Goal: Information Seeking & Learning: Learn about a topic

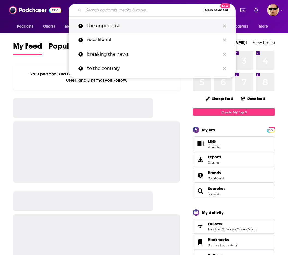
drag, startPoint x: 118, startPoint y: 12, endPoint x: 194, endPoint y: 29, distance: 77.5
click at [118, 12] on input "Search podcasts, credits, & more..." at bounding box center [143, 10] width 119 height 9
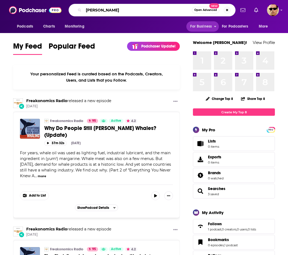
type input "[PERSON_NAME]"
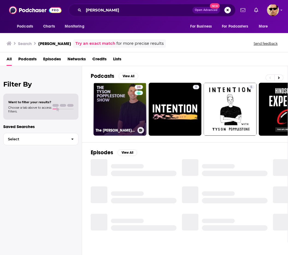
click at [108, 105] on link "28 The [PERSON_NAME] Show" at bounding box center [119, 109] width 53 height 53
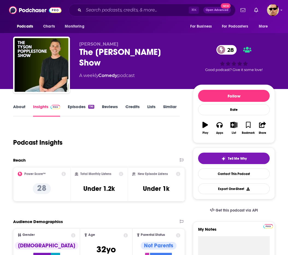
click at [81, 108] on link "Episodes 196" at bounding box center [81, 110] width 26 height 13
